Goal: Transaction & Acquisition: Purchase product/service

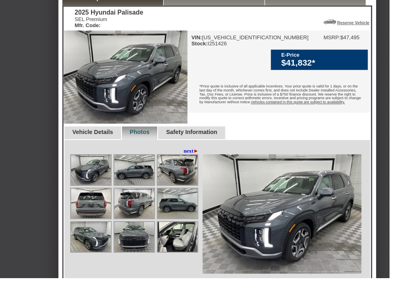
scroll to position [197, 0]
click at [102, 137] on link "Vehicle Details" at bounding box center [95, 134] width 42 height 6
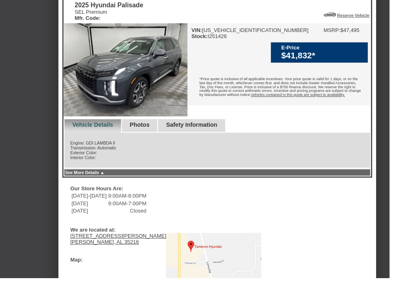
scroll to position [209, 0]
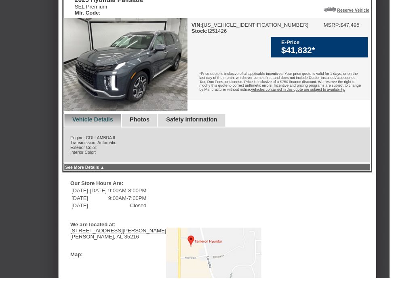
click at [152, 125] on link "Photos" at bounding box center [142, 122] width 20 height 6
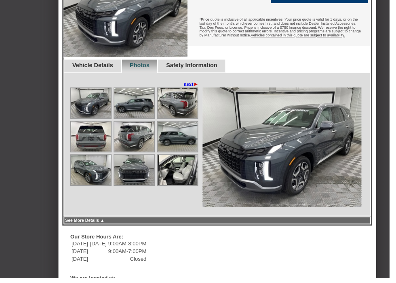
scroll to position [266, 0]
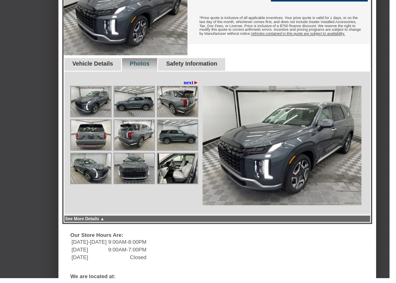
click at [341, 175] on img at bounding box center [287, 147] width 162 height 121
click at [143, 117] on img at bounding box center [136, 103] width 40 height 30
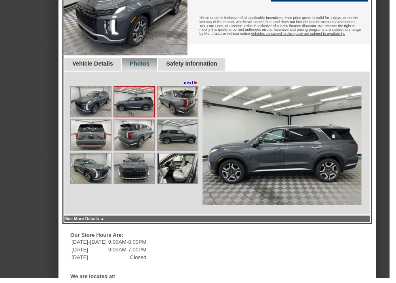
scroll to position [266, 0]
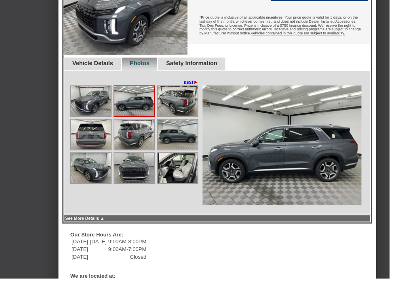
click at [186, 117] on img at bounding box center [181, 103] width 40 height 30
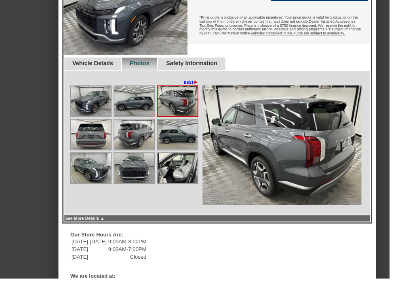
click at [107, 152] on img at bounding box center [92, 137] width 40 height 30
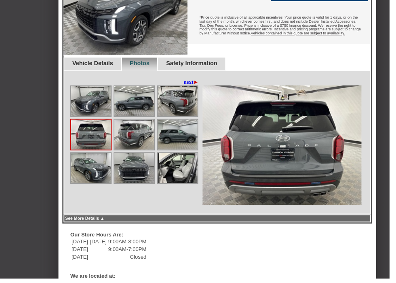
click at [138, 151] on img at bounding box center [136, 137] width 40 height 30
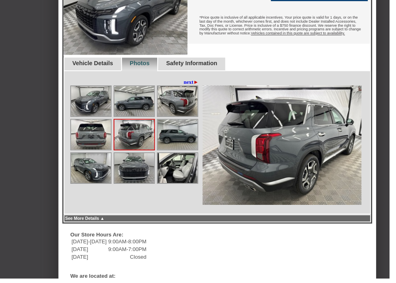
click at [186, 150] on img at bounding box center [181, 137] width 40 height 30
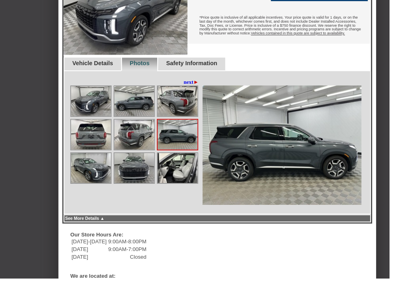
click at [107, 185] on img at bounding box center [92, 171] width 40 height 30
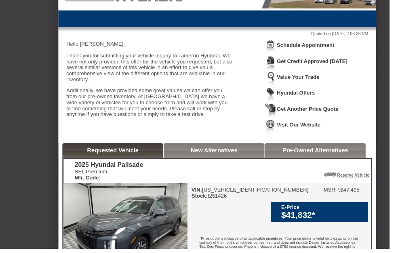
scroll to position [0, 0]
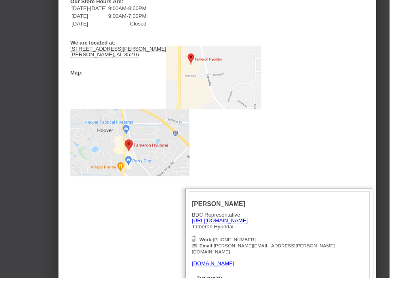
scroll to position [565, 0]
